Goal: Task Accomplishment & Management: Complete application form

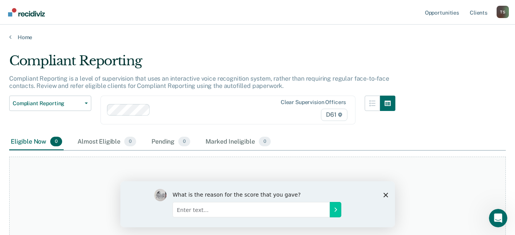
click at [385, 194] on polygon "Close survey" at bounding box center [385, 194] width 5 height 5
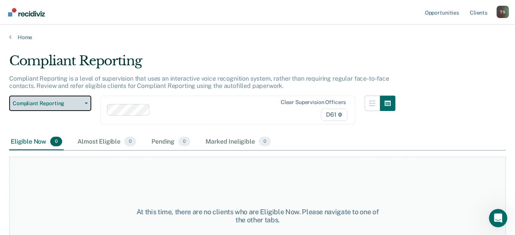
click at [84, 104] on button "Compliant Reporting" at bounding box center [50, 102] width 82 height 15
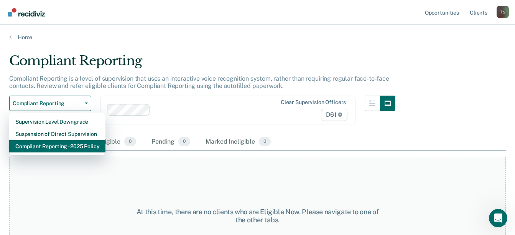
click at [80, 144] on div "Compliant Reporting - 2025 Policy" at bounding box center [57, 146] width 84 height 12
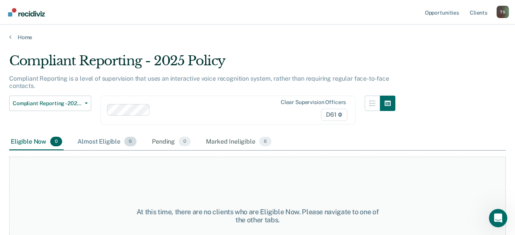
click at [82, 140] on div "Almost Eligible 6" at bounding box center [107, 141] width 62 height 17
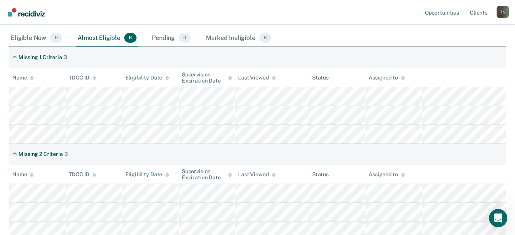
scroll to position [115, 0]
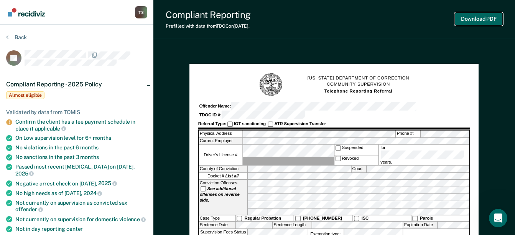
click at [476, 19] on button "Download PDF" at bounding box center [479, 19] width 48 height 13
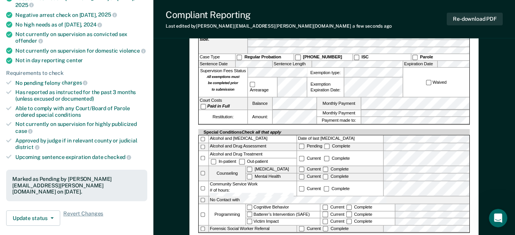
scroll to position [192, 0]
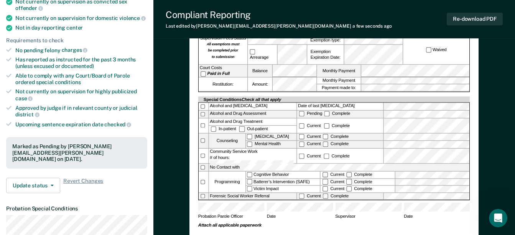
click at [256, 148] on div "Community Service Work # of hours:" at bounding box center [252, 155] width 87 height 15
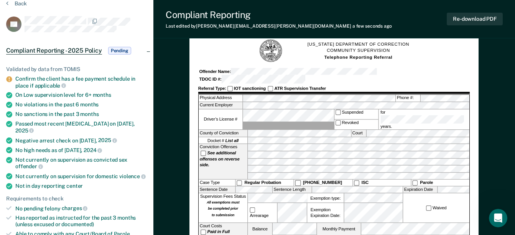
scroll to position [0, 0]
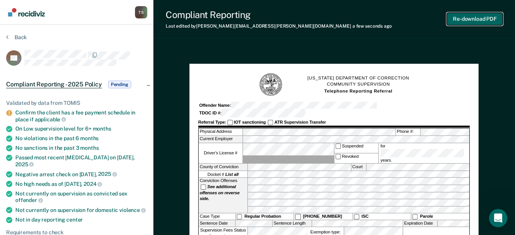
click at [470, 19] on button "Re-download PDF" at bounding box center [475, 19] width 56 height 13
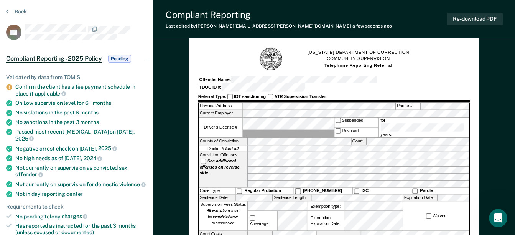
scroll to position [38, 0]
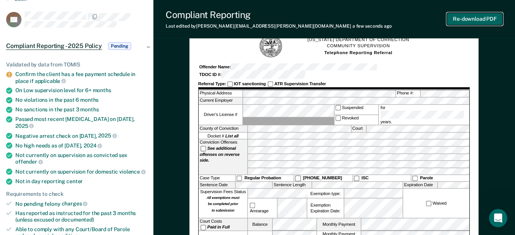
click at [475, 16] on button "Re-download PDF" at bounding box center [475, 19] width 56 height 13
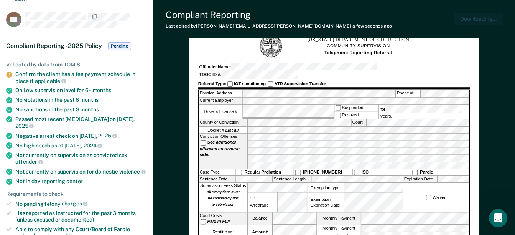
scroll to position [0, 0]
